Goal: Find specific page/section: Find specific page/section

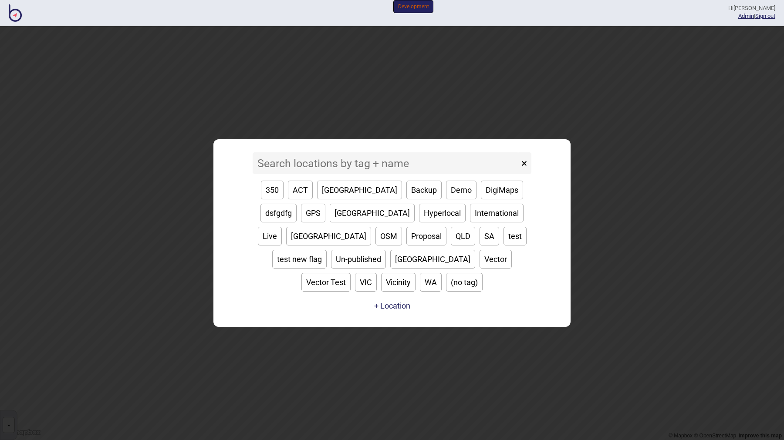
click at [323, 174] on input at bounding box center [386, 163] width 266 height 22
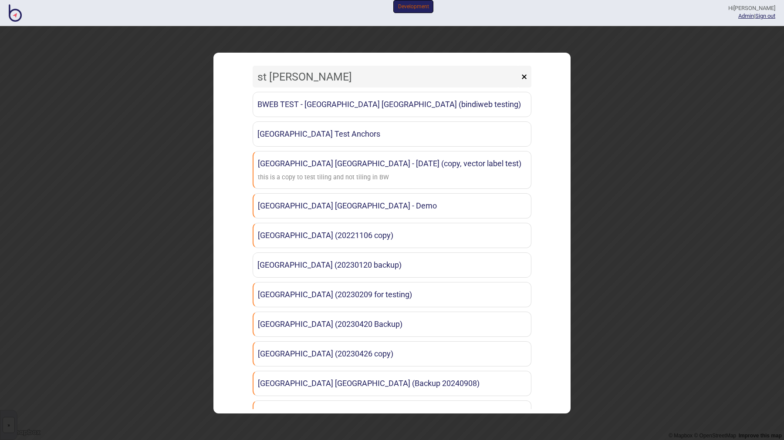
type input "st vincen"
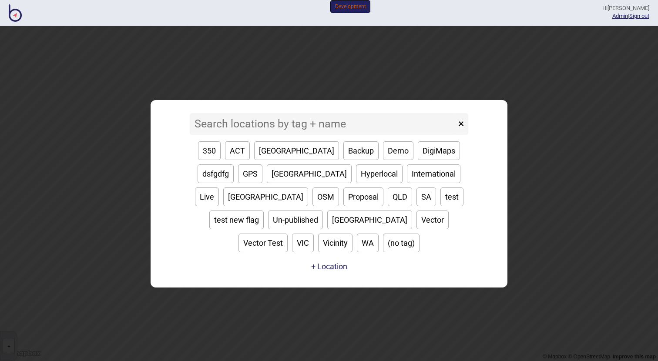
click at [461, 135] on button "×" at bounding box center [461, 124] width 14 height 22
drag, startPoint x: 368, startPoint y: 77, endPoint x: 317, endPoint y: 247, distance: 177.3
click at [317, 247] on div "× 350 ACT Adelaide Backup Demo DigiMaps dsfgdfg GPS Hungary Hyperlocal Internat…" at bounding box center [329, 193] width 658 height 335
drag, startPoint x: 400, startPoint y: 94, endPoint x: 330, endPoint y: 283, distance: 201.4
click at [331, 283] on div "× 350 ACT Adelaide Backup Demo DigiMaps dsfgdfg GPS Hungary Hyperlocal Internat…" at bounding box center [329, 193] width 658 height 335
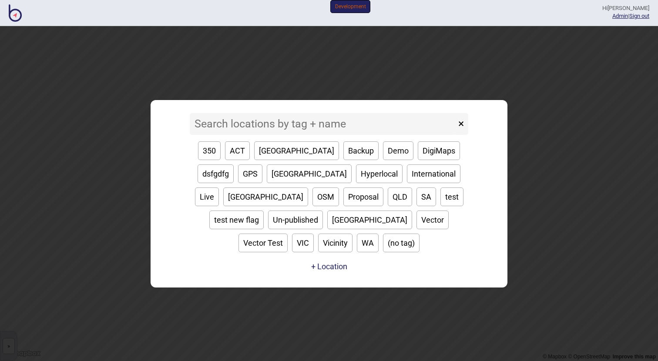
click at [452, 61] on div "× 350 ACT Adelaide Backup Demo DigiMaps dsfgdfg GPS Hungary Hyperlocal Internat…" at bounding box center [329, 193] width 658 height 335
